Goal: Task Accomplishment & Management: Use online tool/utility

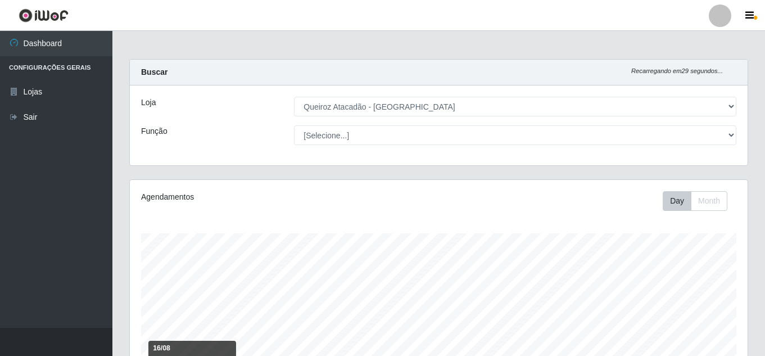
select select "225"
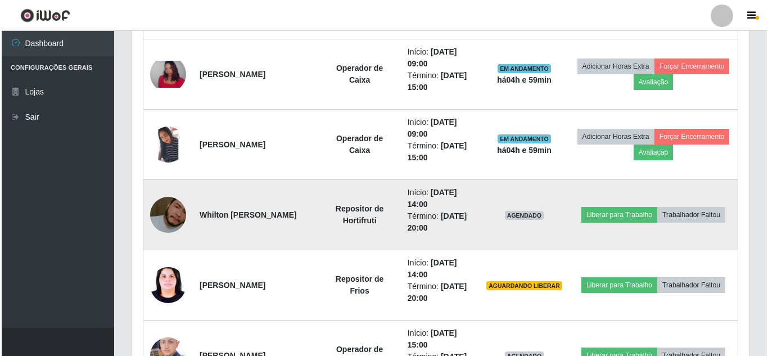
scroll to position [698, 0]
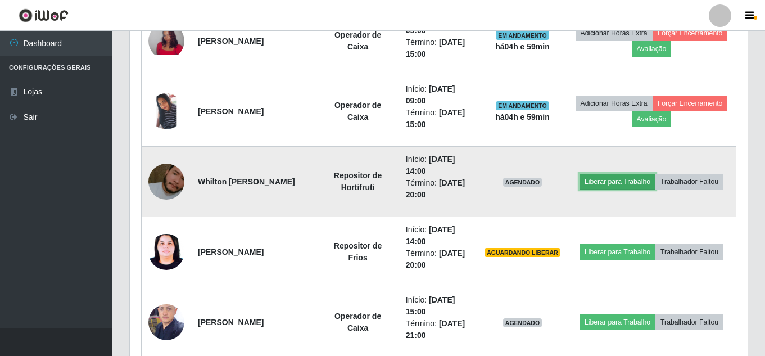
click at [637, 181] on button "Liberar para Trabalho" at bounding box center [618, 182] width 76 height 16
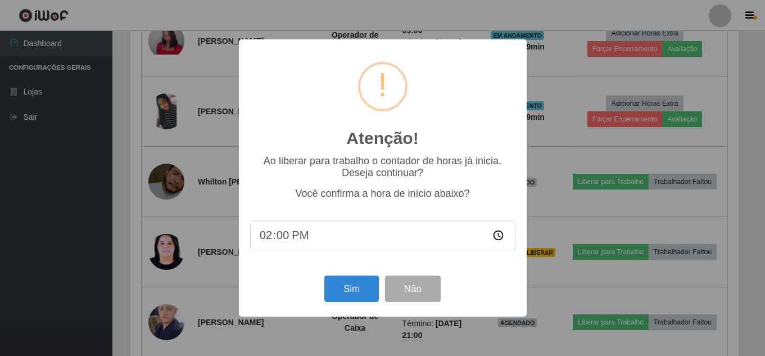
scroll to position [233, 612]
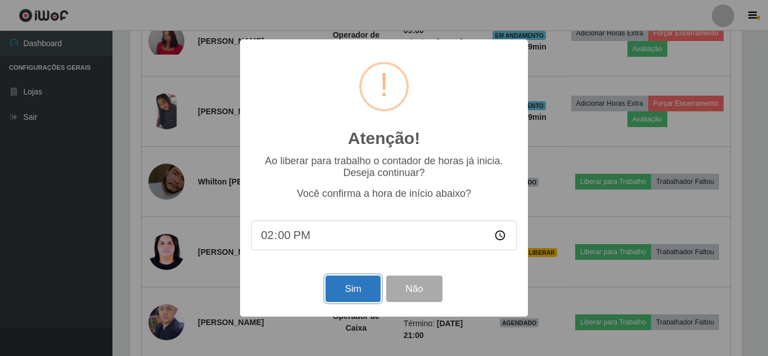
click at [367, 296] on button "Sim" at bounding box center [353, 289] width 55 height 26
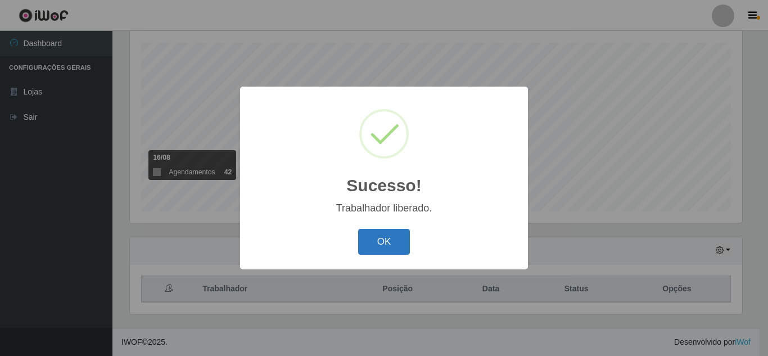
click at [403, 250] on button "OK" at bounding box center [384, 242] width 52 height 26
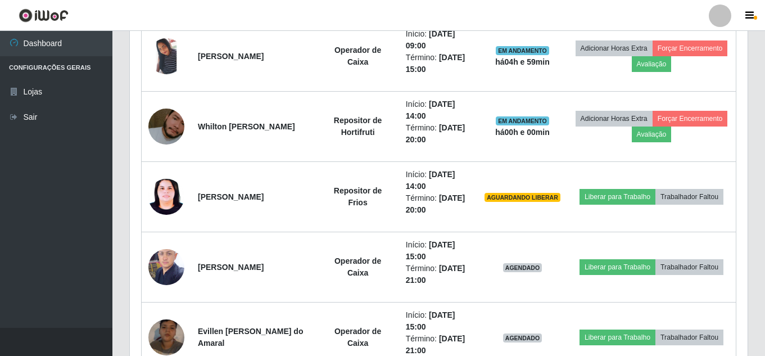
scroll to position [809, 0]
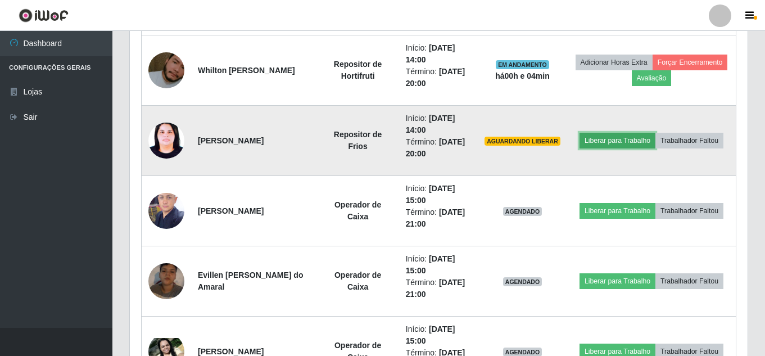
click at [627, 140] on button "Liberar para Trabalho" at bounding box center [618, 141] width 76 height 16
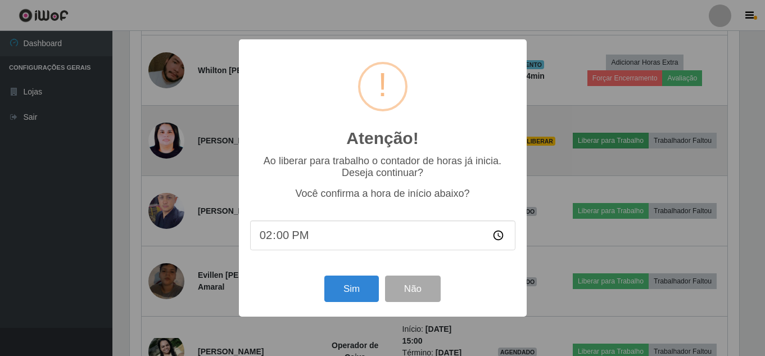
scroll to position [233, 612]
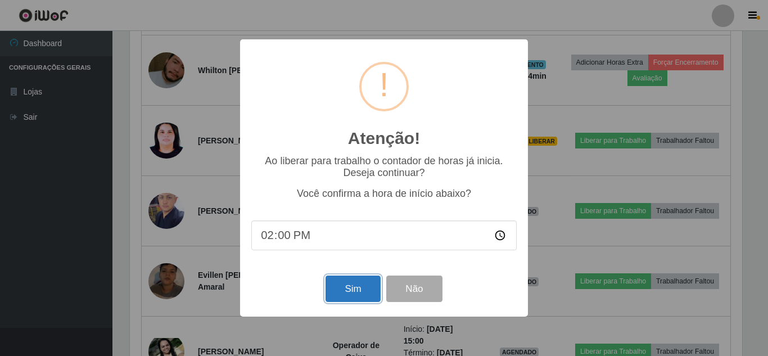
click at [358, 297] on button "Sim" at bounding box center [353, 289] width 55 height 26
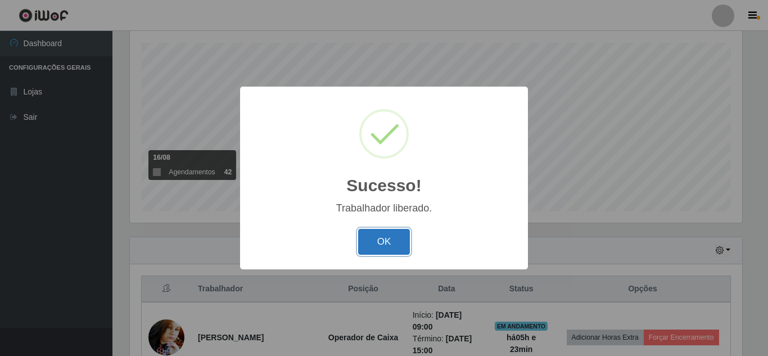
click at [404, 235] on button "OK" at bounding box center [384, 242] width 52 height 26
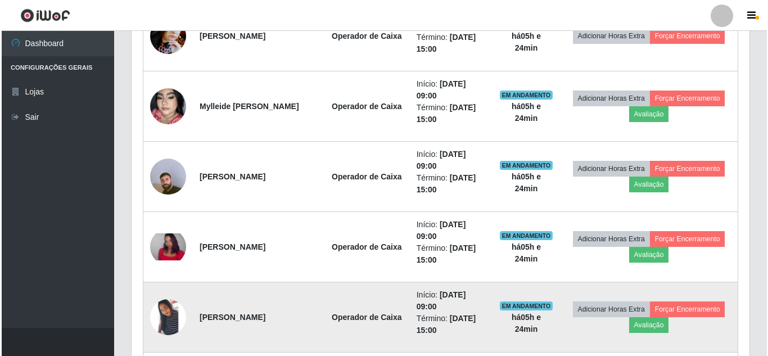
scroll to position [584, 0]
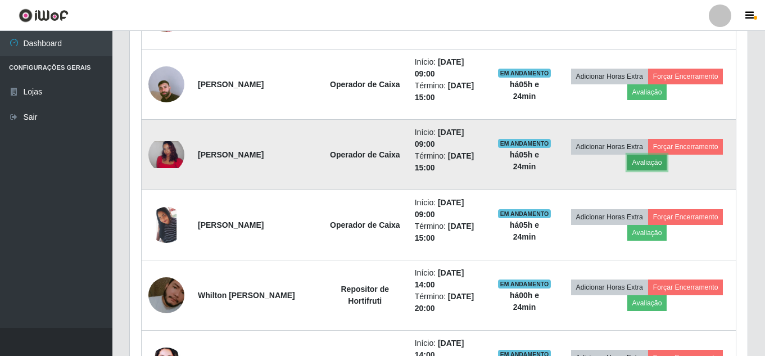
click at [648, 163] on button "Avaliação" at bounding box center [648, 163] width 40 height 16
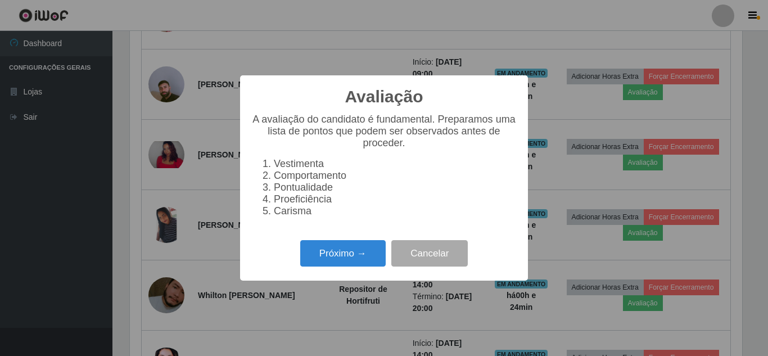
scroll to position [233, 612]
click at [359, 264] on button "Próximo →" at bounding box center [342, 253] width 85 height 26
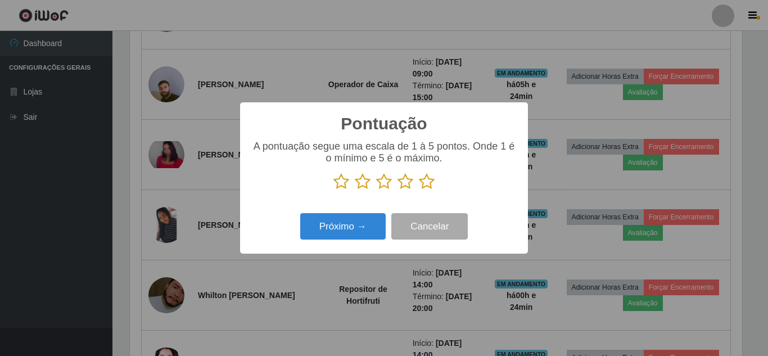
scroll to position [562197, 561818]
click at [400, 186] on icon at bounding box center [406, 181] width 16 height 17
click at [398, 190] on input "radio" at bounding box center [398, 190] width 0 height 0
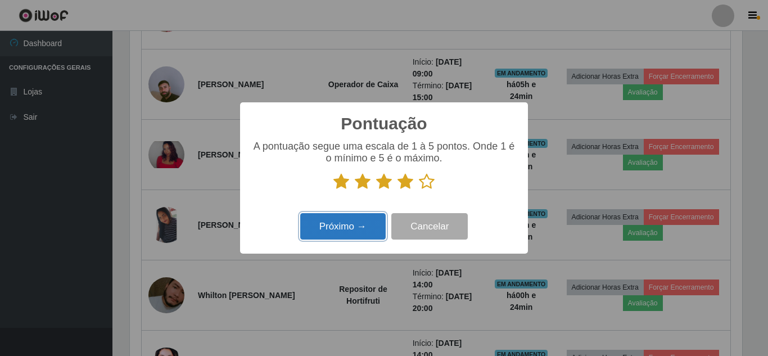
click at [367, 222] on button "Próximo →" at bounding box center [342, 226] width 85 height 26
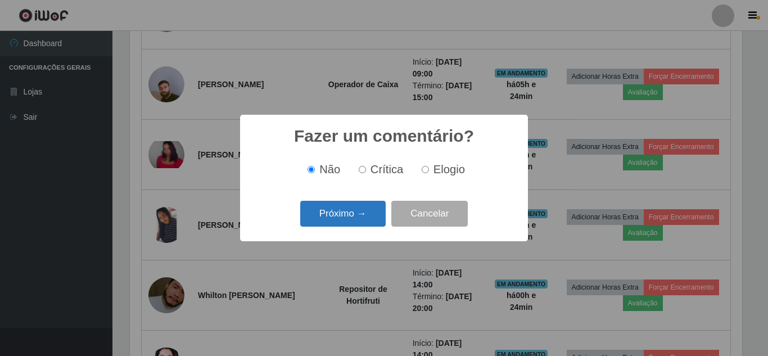
click at [362, 217] on button "Próximo →" at bounding box center [342, 214] width 85 height 26
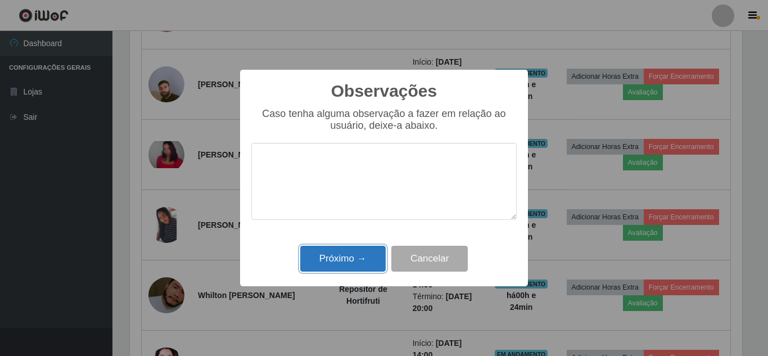
click at [337, 255] on button "Próximo →" at bounding box center [342, 259] width 85 height 26
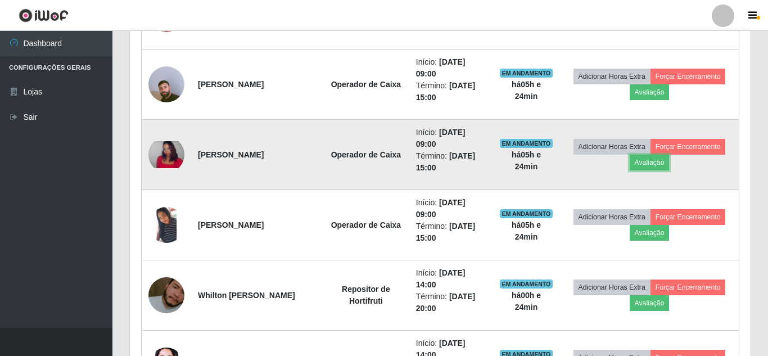
scroll to position [233, 618]
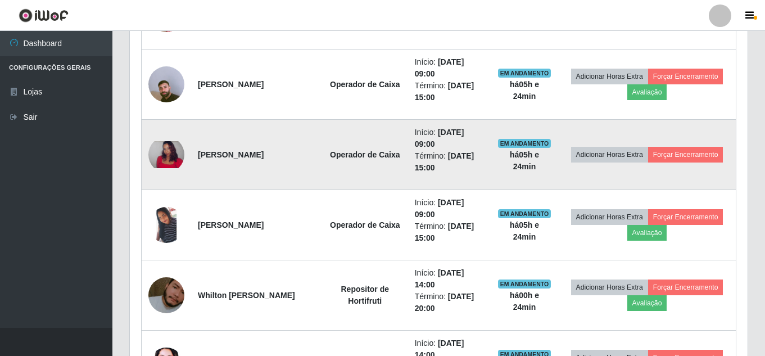
click at [689, 145] on td "Adicionar Horas Extra Forçar Encerramento" at bounding box center [647, 155] width 178 height 70
click at [714, 150] on button "Forçar Encerramento" at bounding box center [685, 155] width 75 height 16
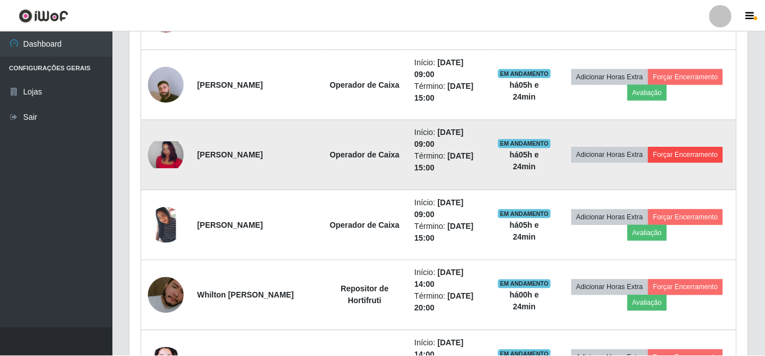
scroll to position [233, 612]
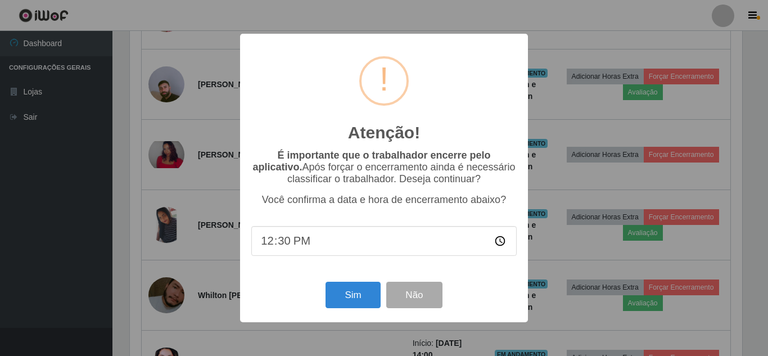
type input "12:02"
type input "12:30"
click at [346, 300] on button "Sim" at bounding box center [353, 295] width 55 height 26
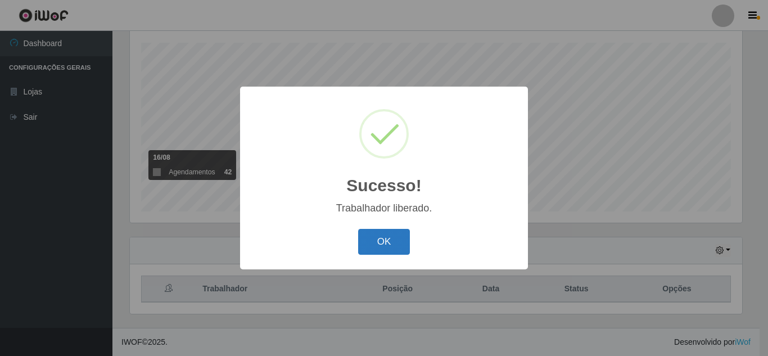
click at [389, 247] on button "OK" at bounding box center [384, 242] width 52 height 26
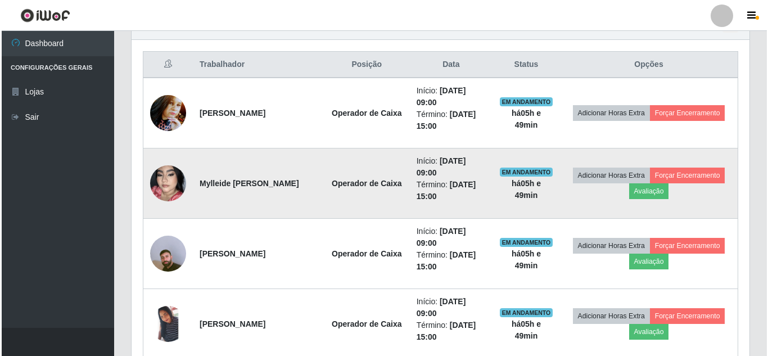
scroll to position [416, 0]
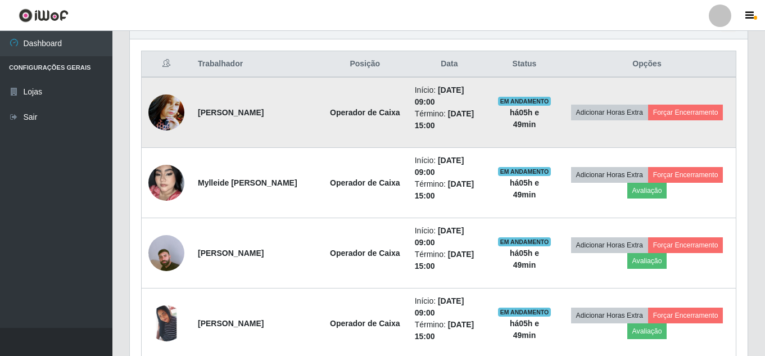
click at [158, 115] on img at bounding box center [166, 112] width 36 height 48
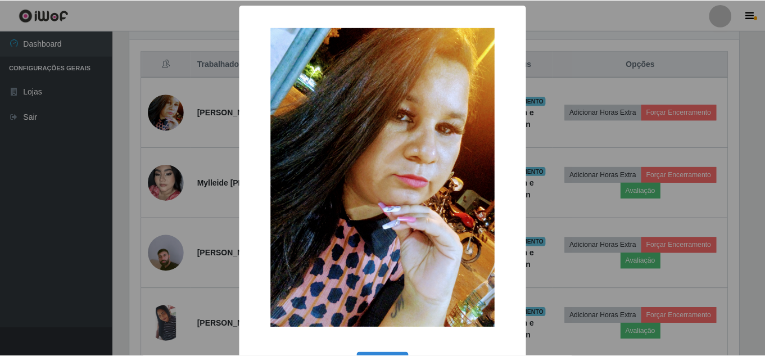
scroll to position [233, 612]
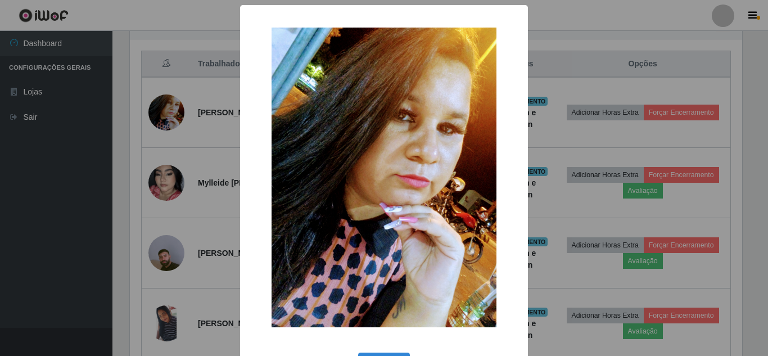
click at [579, 93] on div "× OK Cancel" at bounding box center [384, 178] width 768 height 356
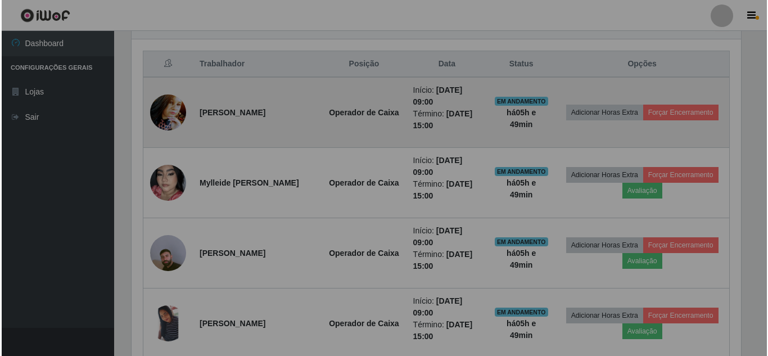
scroll to position [233, 618]
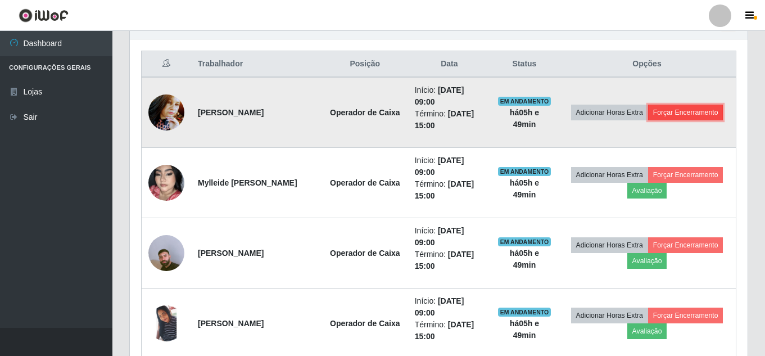
click at [690, 118] on button "Forçar Encerramento" at bounding box center [685, 113] width 75 height 16
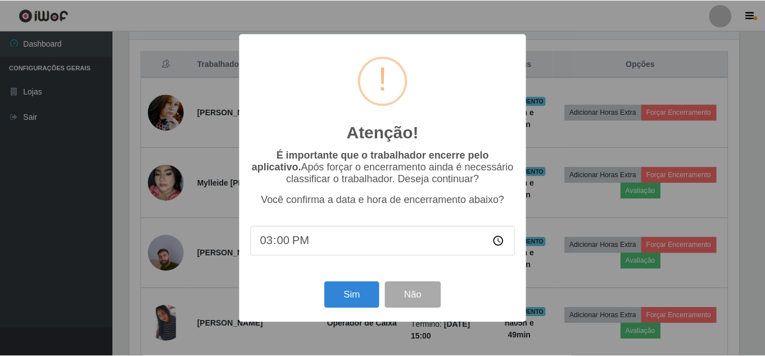
scroll to position [233, 612]
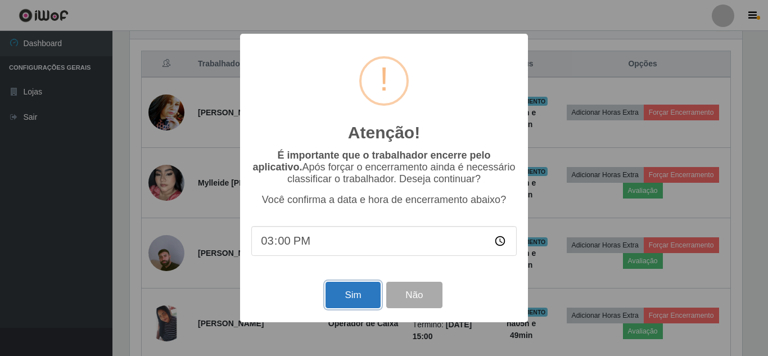
click at [360, 295] on button "Sim" at bounding box center [353, 295] width 55 height 26
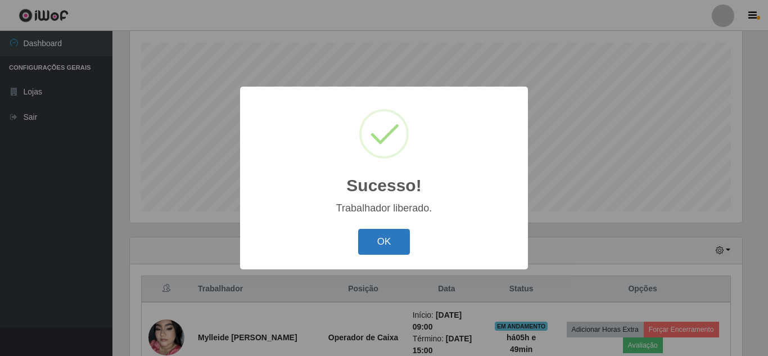
click at [380, 246] on button "OK" at bounding box center [384, 242] width 52 height 26
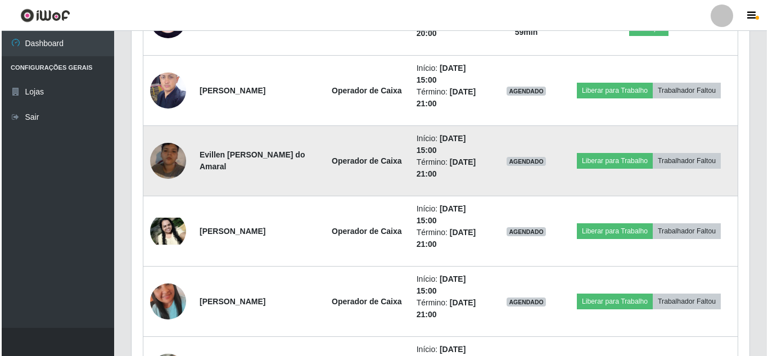
scroll to position [882, 0]
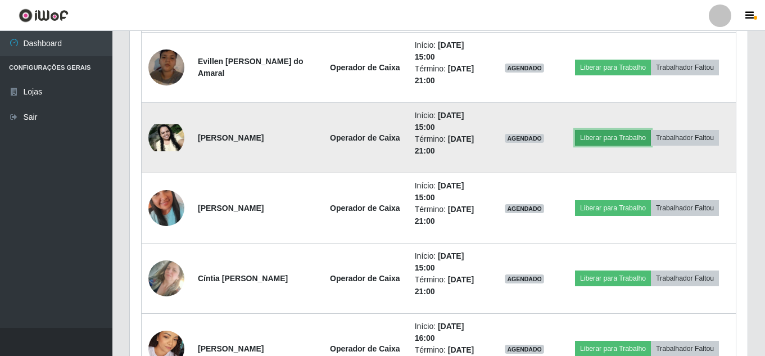
click at [624, 134] on button "Liberar para Trabalho" at bounding box center [613, 138] width 76 height 16
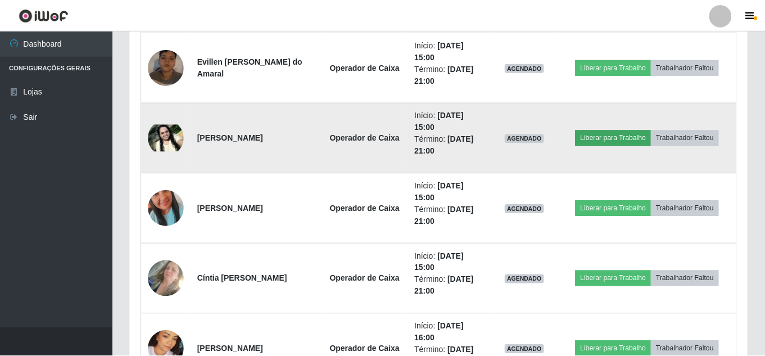
scroll to position [233, 612]
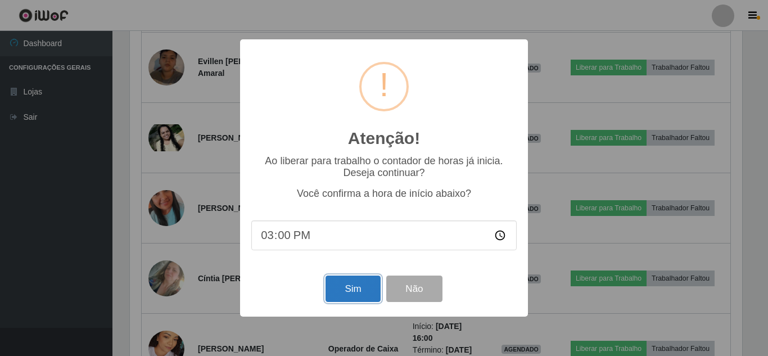
click at [342, 300] on button "Sim" at bounding box center [353, 289] width 55 height 26
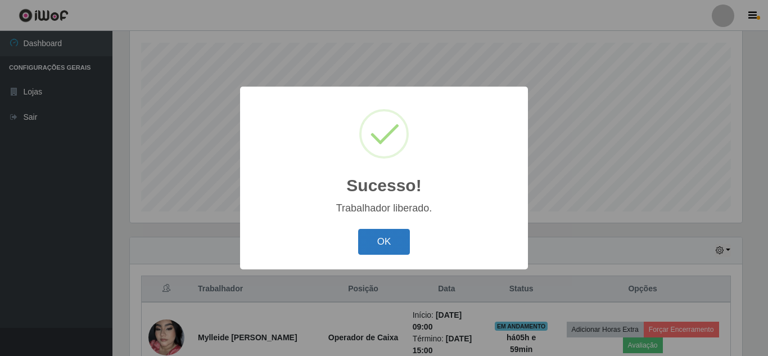
click at [387, 236] on button "OK" at bounding box center [384, 242] width 52 height 26
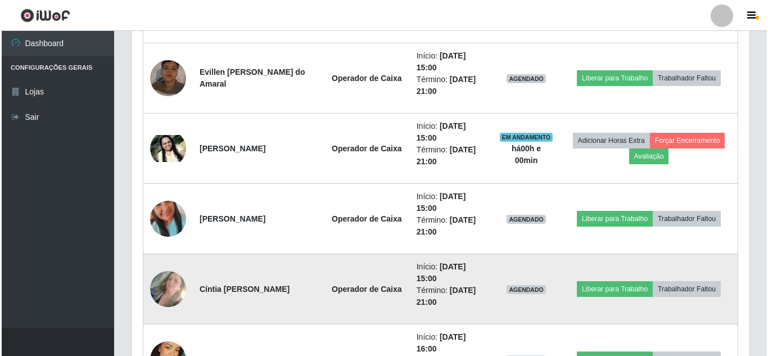
scroll to position [922, 0]
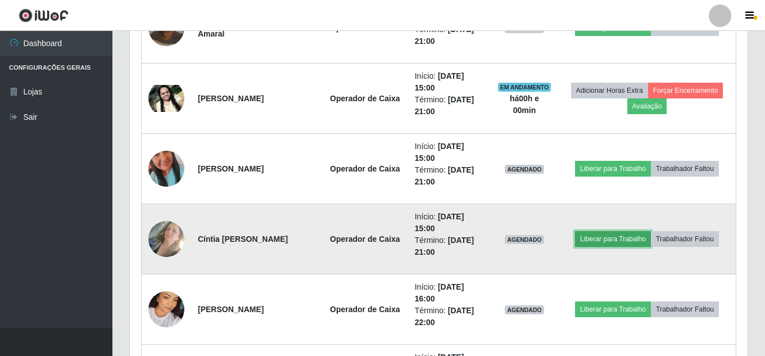
click at [595, 239] on button "Liberar para Trabalho" at bounding box center [613, 239] width 76 height 16
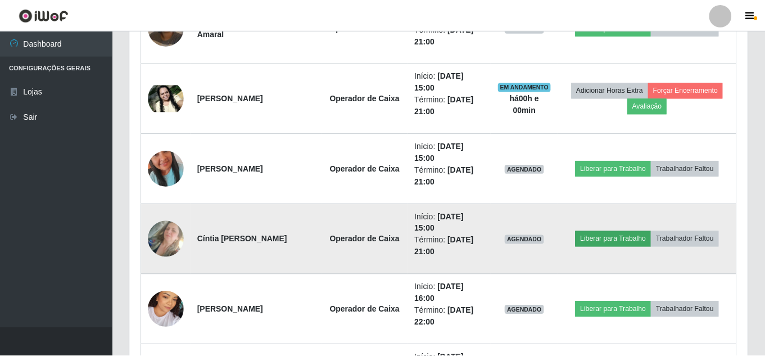
scroll to position [233, 612]
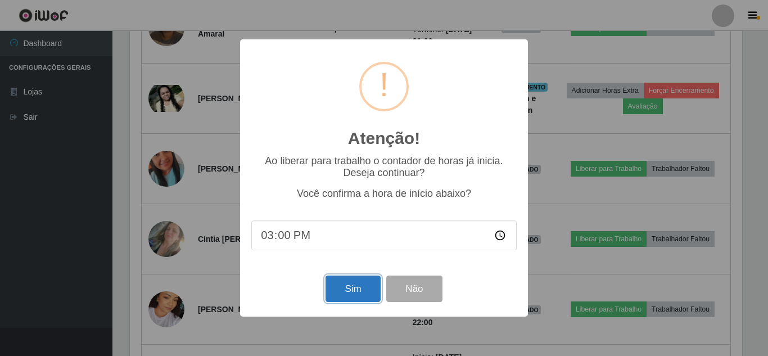
click at [368, 296] on button "Sim" at bounding box center [353, 289] width 55 height 26
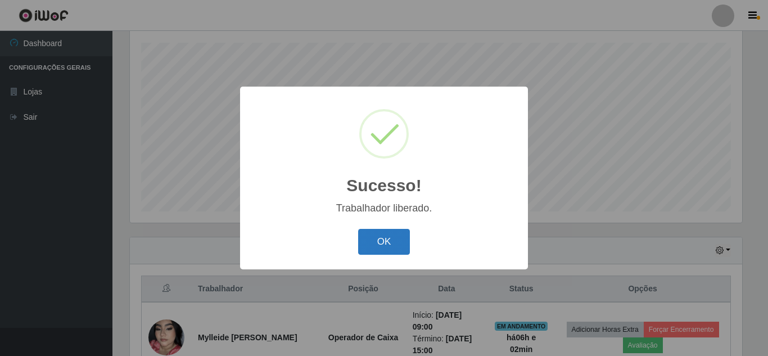
click at [385, 253] on button "OK" at bounding box center [384, 242] width 52 height 26
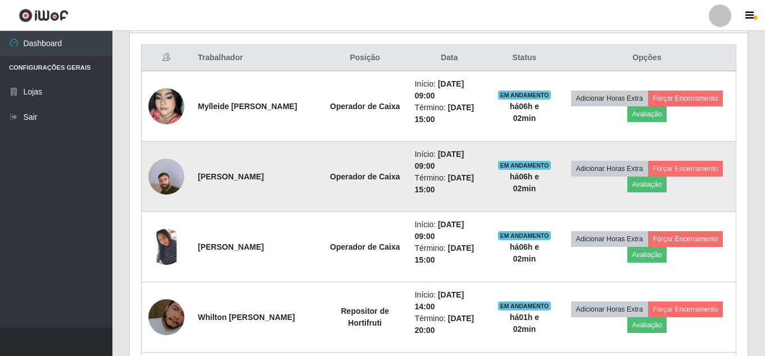
scroll to position [472, 0]
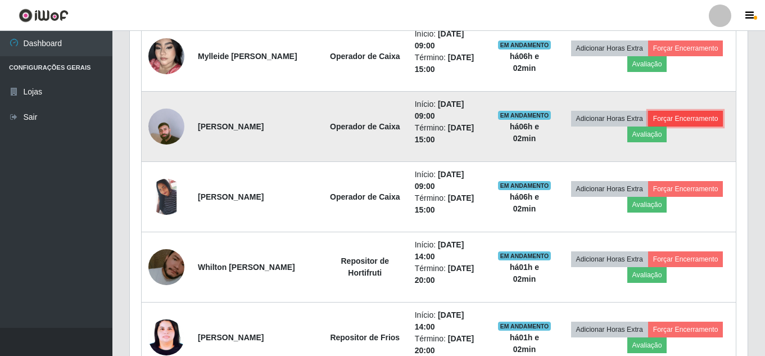
click at [678, 121] on button "Forçar Encerramento" at bounding box center [685, 119] width 75 height 16
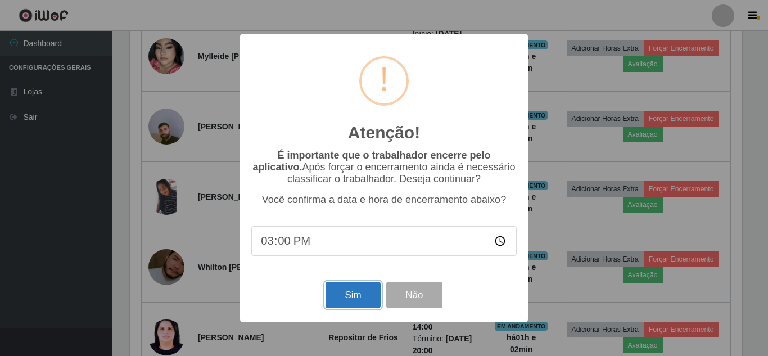
click at [350, 301] on button "Sim" at bounding box center [353, 295] width 55 height 26
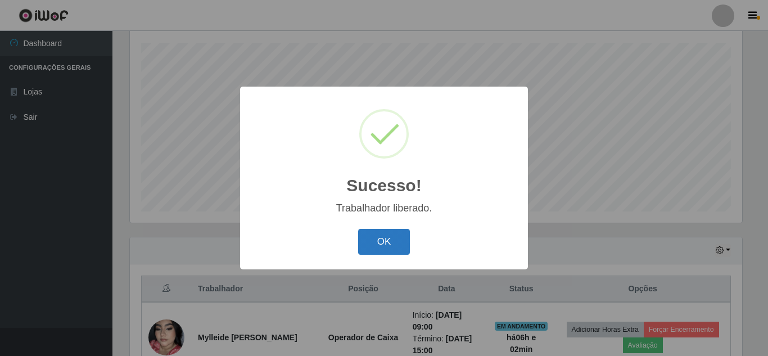
click at [363, 242] on button "OK" at bounding box center [384, 242] width 52 height 26
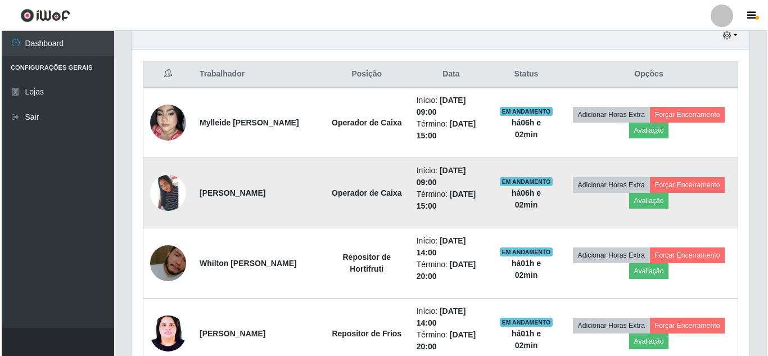
scroll to position [416, 0]
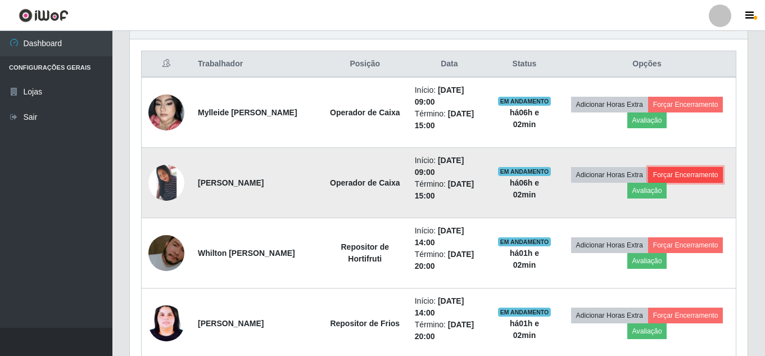
click at [681, 175] on button "Forçar Encerramento" at bounding box center [685, 175] width 75 height 16
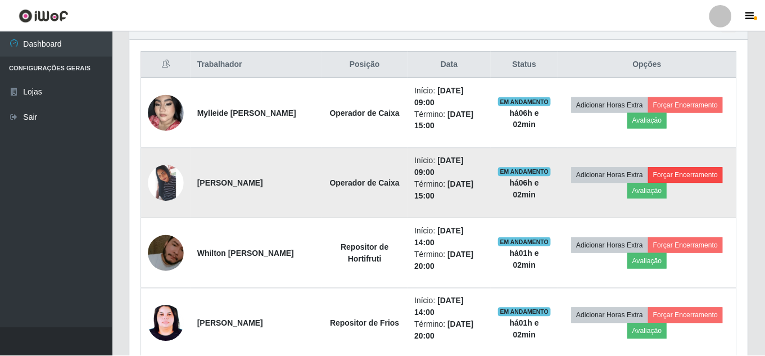
scroll to position [233, 612]
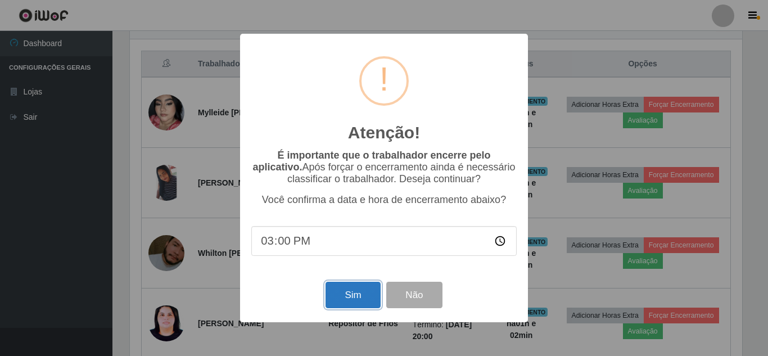
click at [354, 295] on button "Sim" at bounding box center [353, 295] width 55 height 26
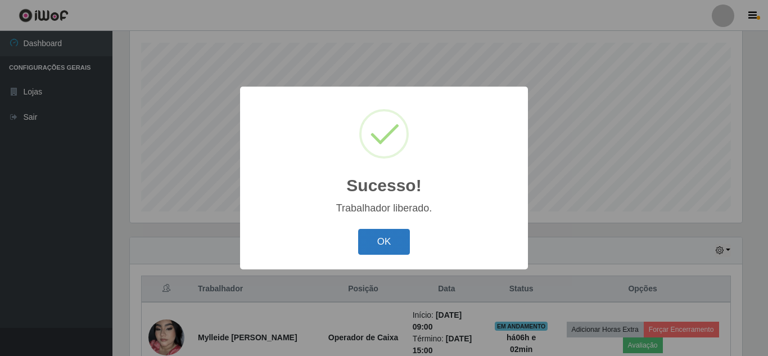
click at [383, 249] on button "OK" at bounding box center [384, 242] width 52 height 26
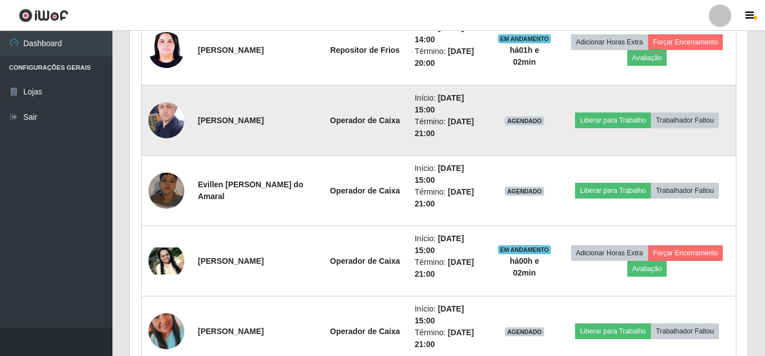
scroll to position [528, 0]
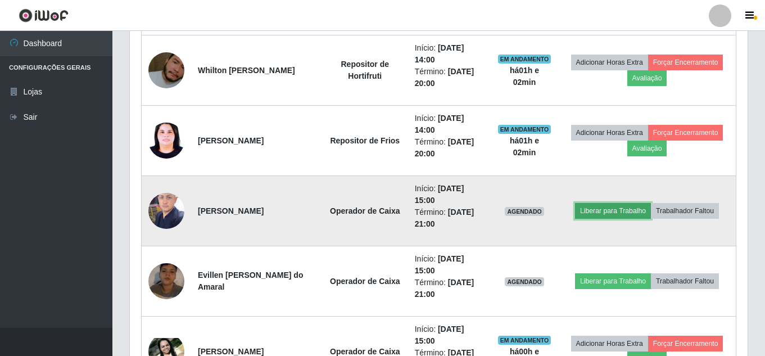
click at [611, 210] on button "Liberar para Trabalho" at bounding box center [613, 211] width 76 height 16
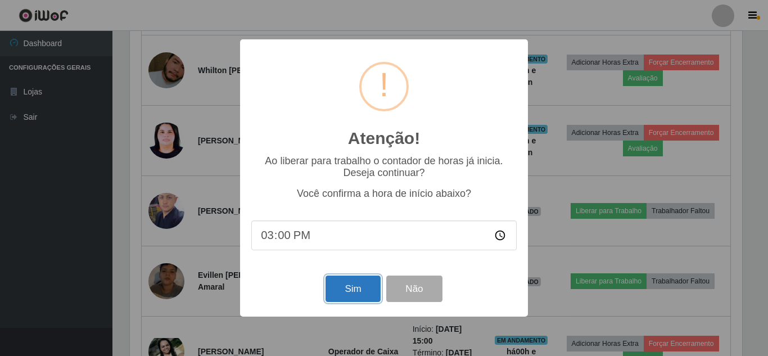
click at [366, 294] on button "Sim" at bounding box center [353, 289] width 55 height 26
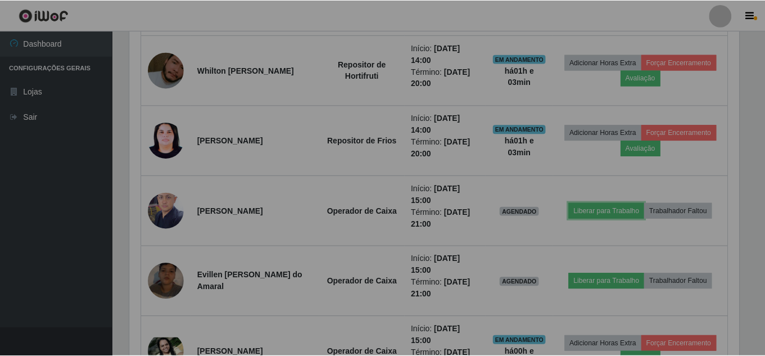
scroll to position [0, 0]
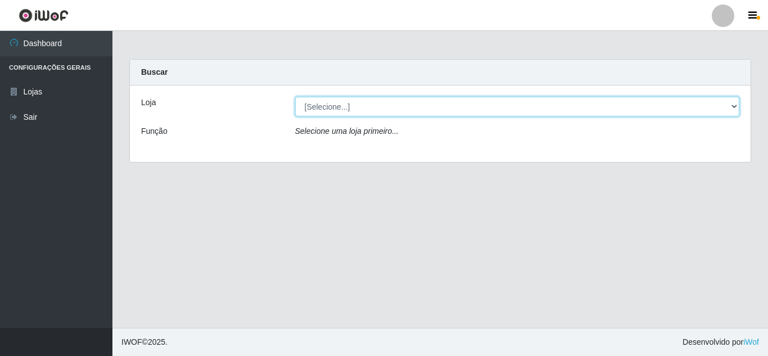
click at [459, 97] on select "[Selecione...] Queiroz Atacadão - [GEOGRAPHIC_DATA]" at bounding box center [517, 107] width 445 height 20
select select "225"
click at [295, 97] on select "[Selecione...] Queiroz Atacadão - [GEOGRAPHIC_DATA]" at bounding box center [517, 107] width 445 height 20
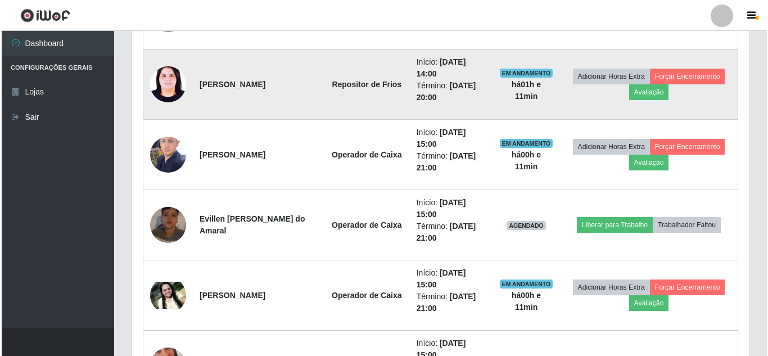
scroll to position [619, 0]
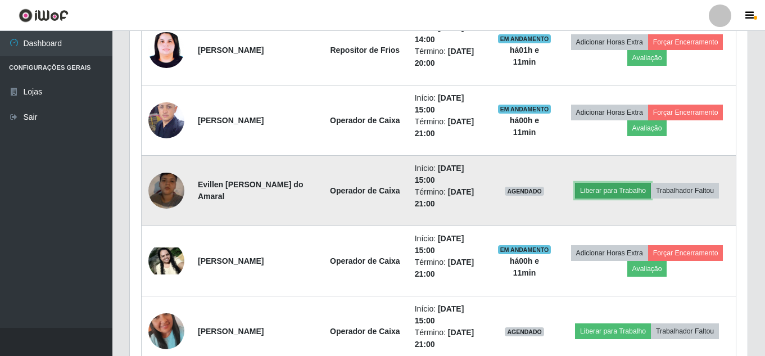
click at [595, 187] on button "Liberar para Trabalho" at bounding box center [613, 191] width 76 height 16
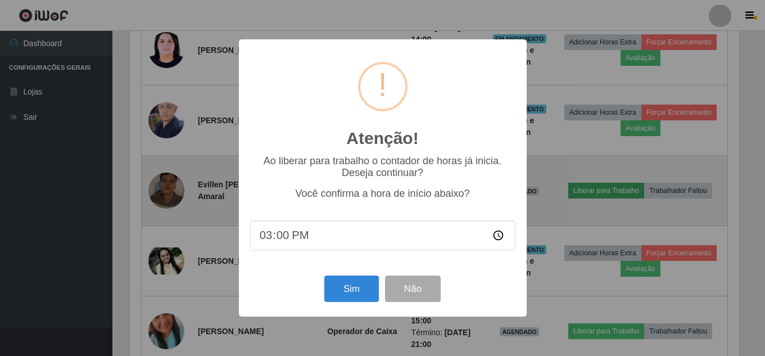
scroll to position [233, 612]
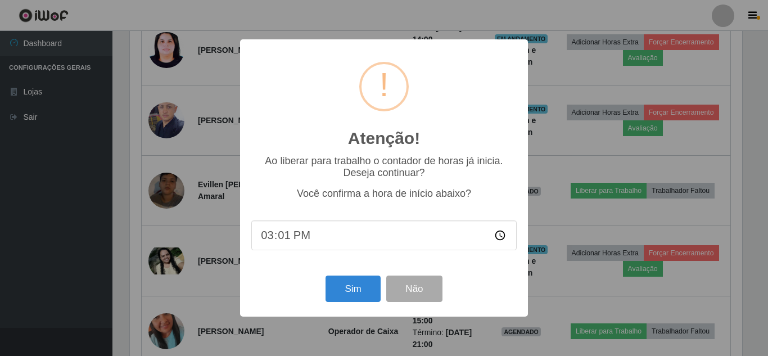
type input "15:11"
click at [349, 291] on button "Sim" at bounding box center [353, 289] width 55 height 26
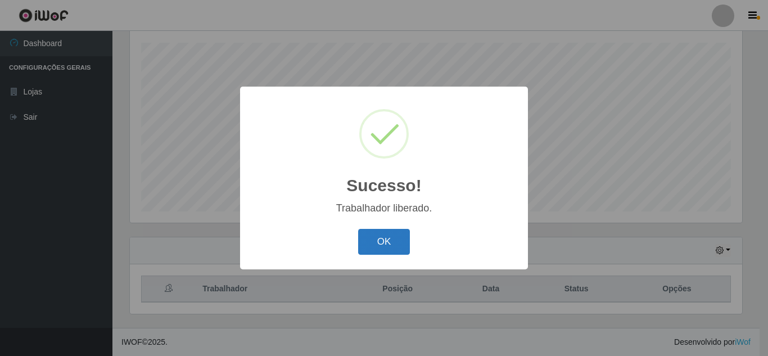
click at [389, 253] on button "OK" at bounding box center [384, 242] width 52 height 26
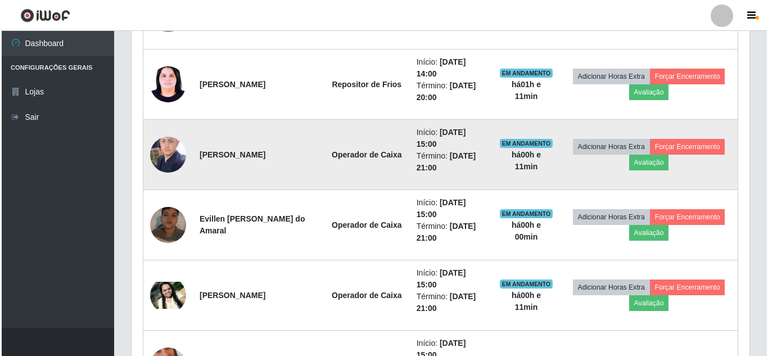
scroll to position [697, 0]
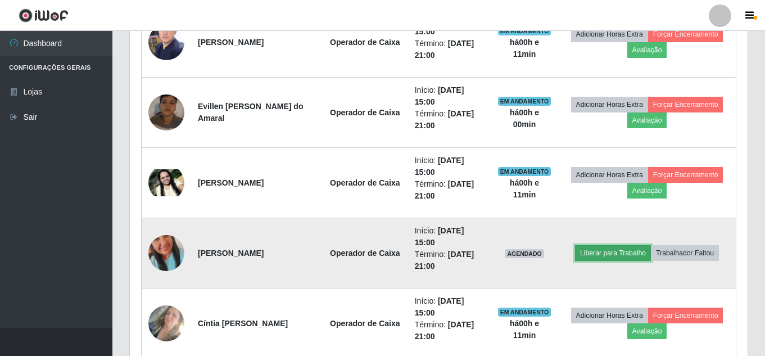
click at [644, 250] on button "Liberar para Trabalho" at bounding box center [613, 253] width 76 height 16
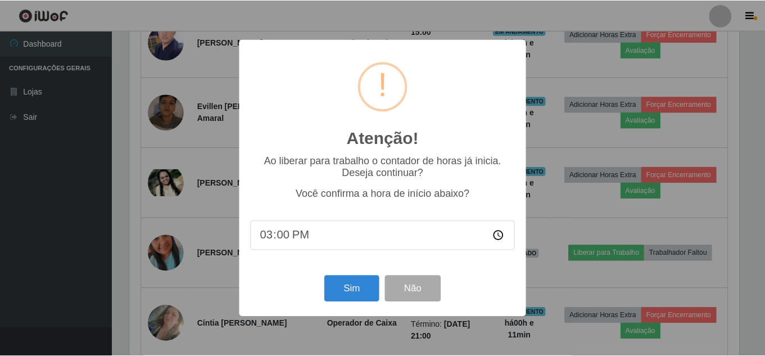
scroll to position [233, 612]
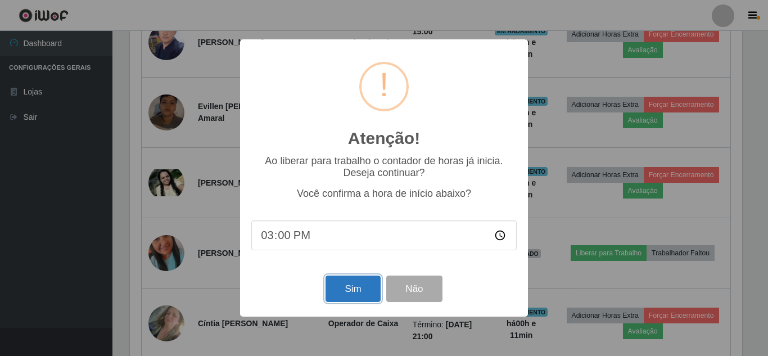
click at [364, 294] on button "Sim" at bounding box center [353, 289] width 55 height 26
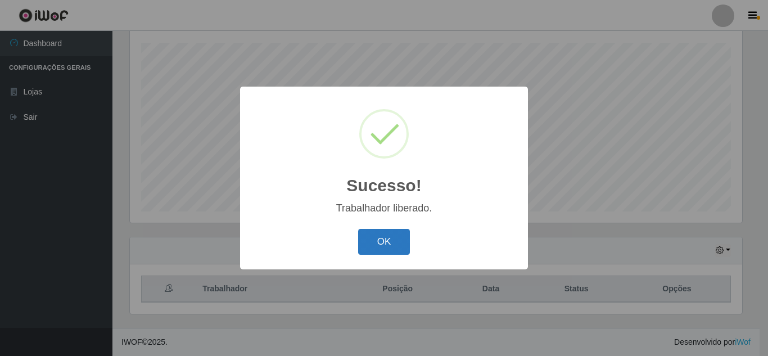
click at [379, 250] on button "OK" at bounding box center [384, 242] width 52 height 26
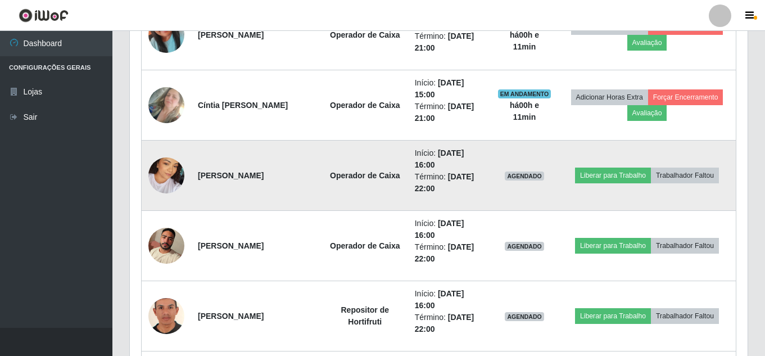
scroll to position [978, 0]
